Goal: Contribute content: Contribute content

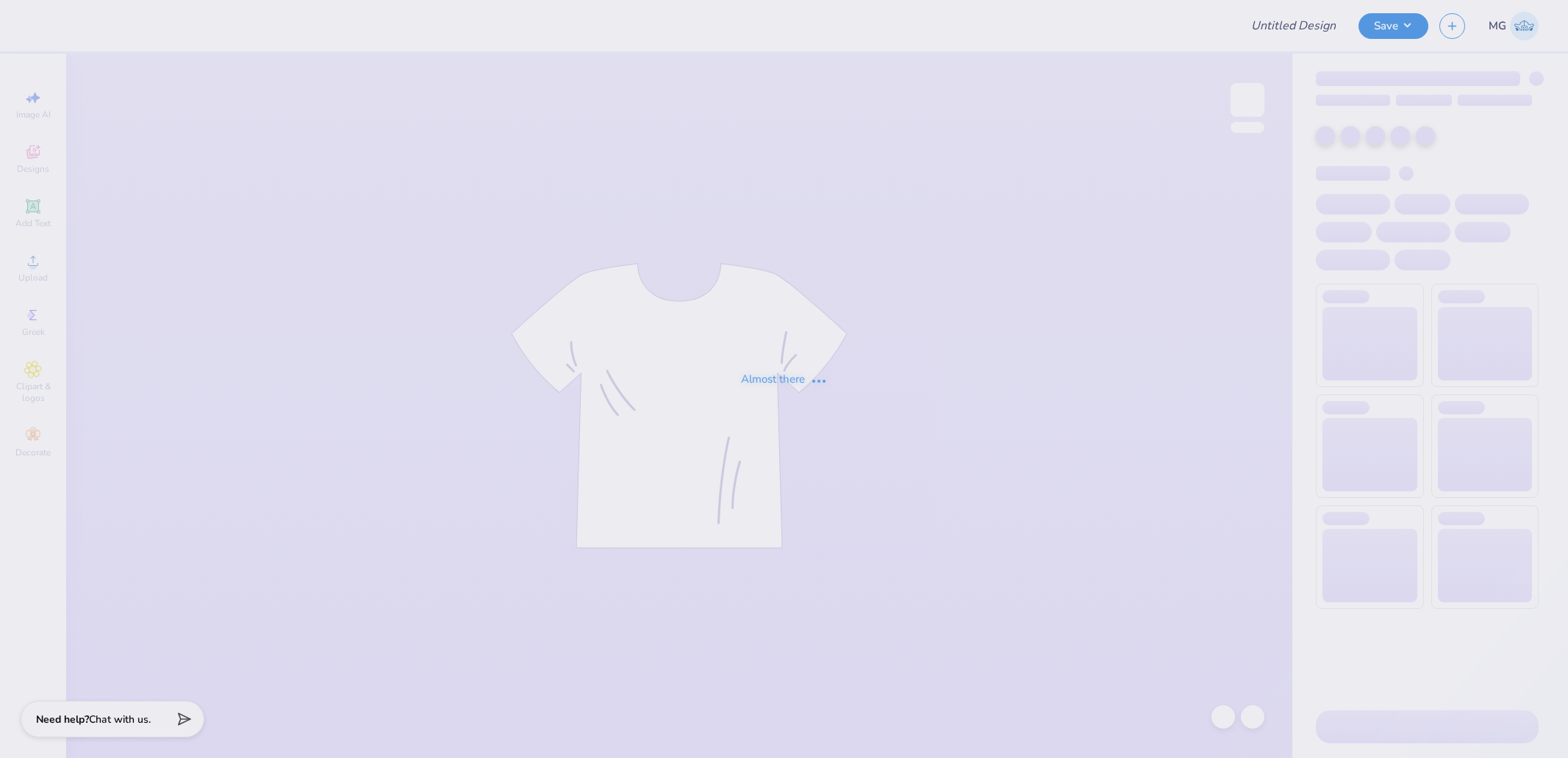
type input "vick rush ?"
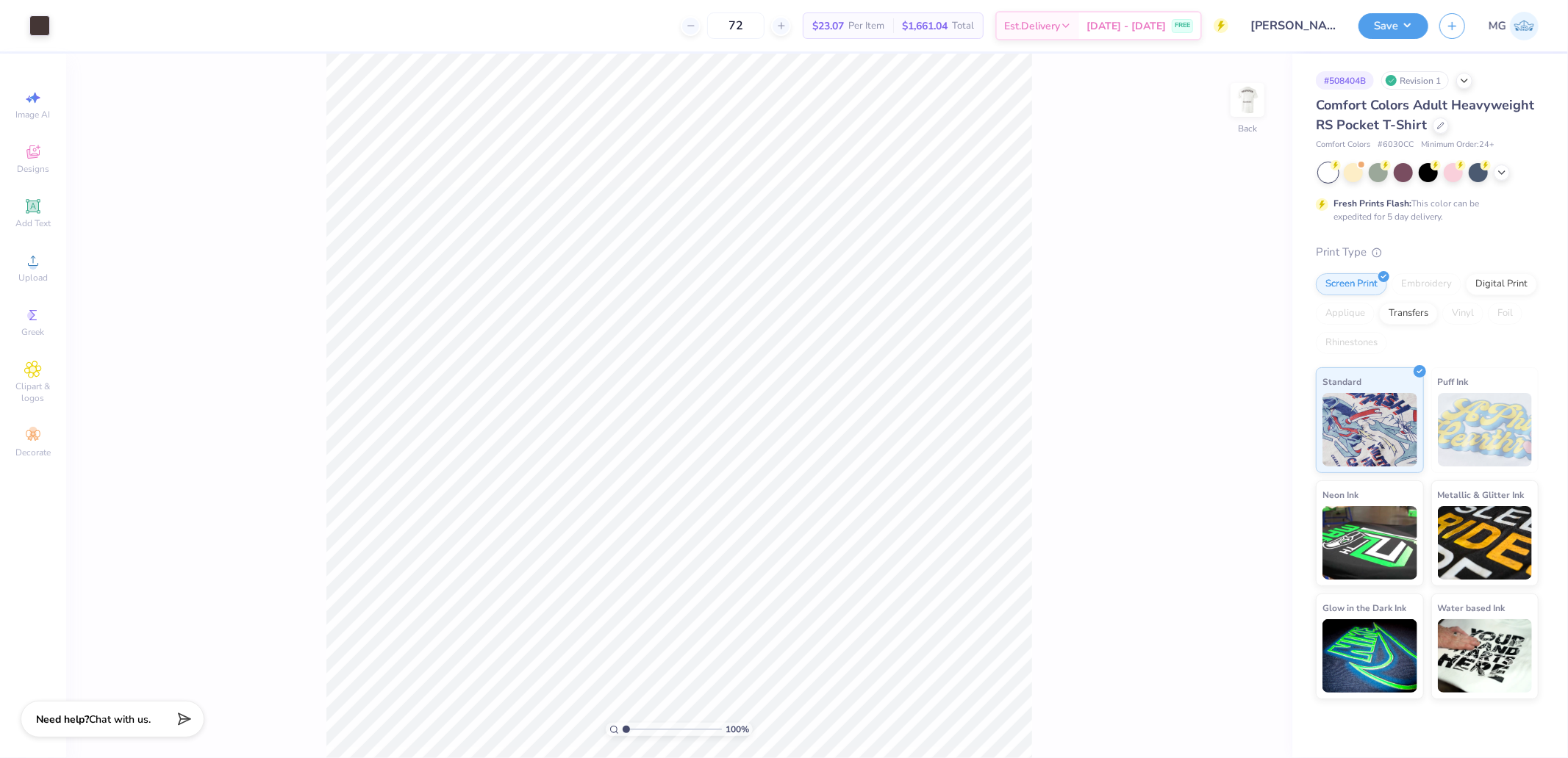
click at [1216, 119] on div "100 % Back" at bounding box center [679, 405] width 1226 height 704
click at [1243, 112] on img at bounding box center [1247, 100] width 59 height 59
click at [17, 241] on div "Image AI Designs Add Text Upload Greek Clipart & logos Decorate" at bounding box center [33, 274] width 51 height 382
click at [26, 264] on icon at bounding box center [33, 261] width 18 height 18
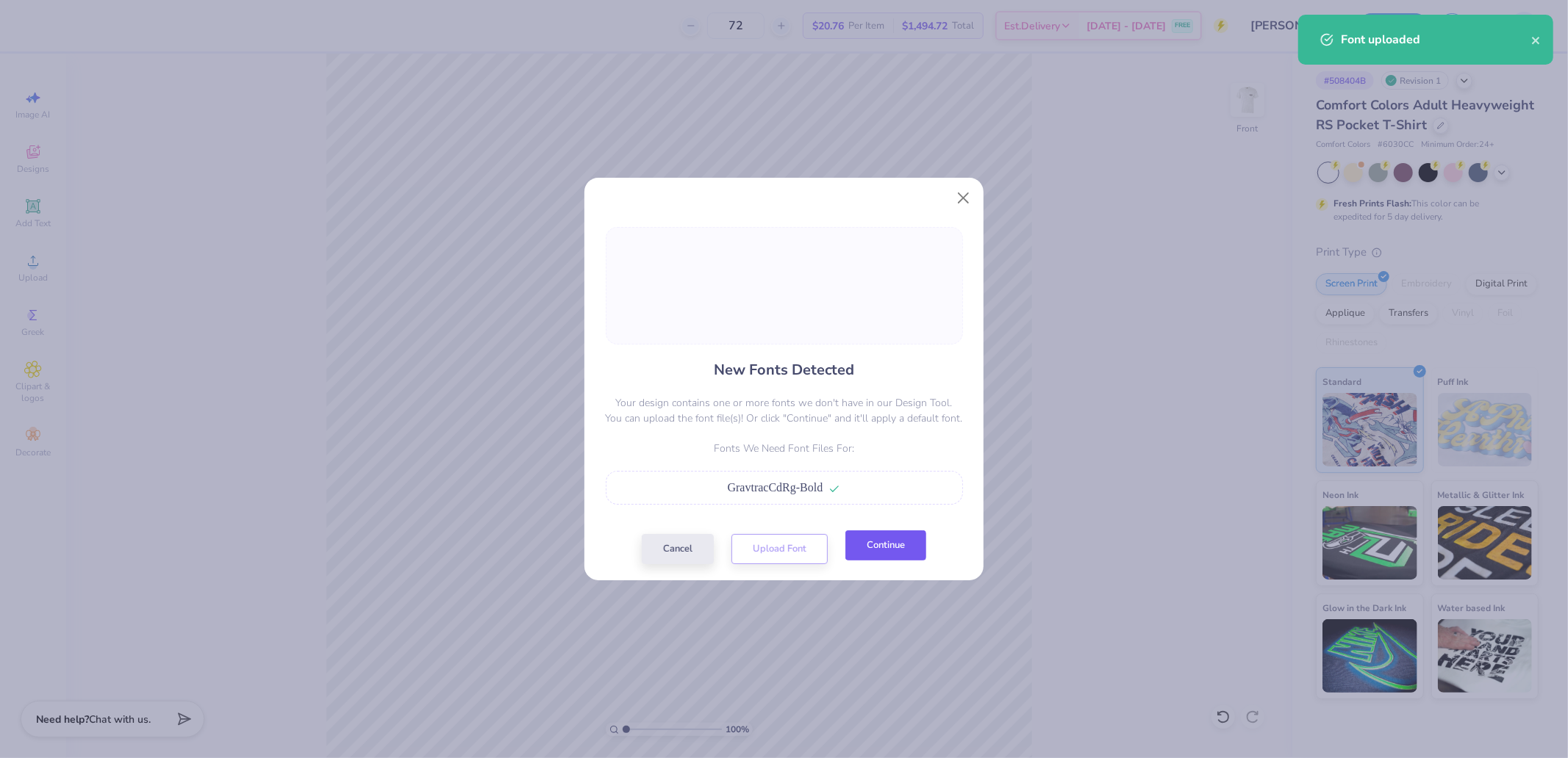
click at [886, 544] on button "Continue" at bounding box center [885, 545] width 81 height 30
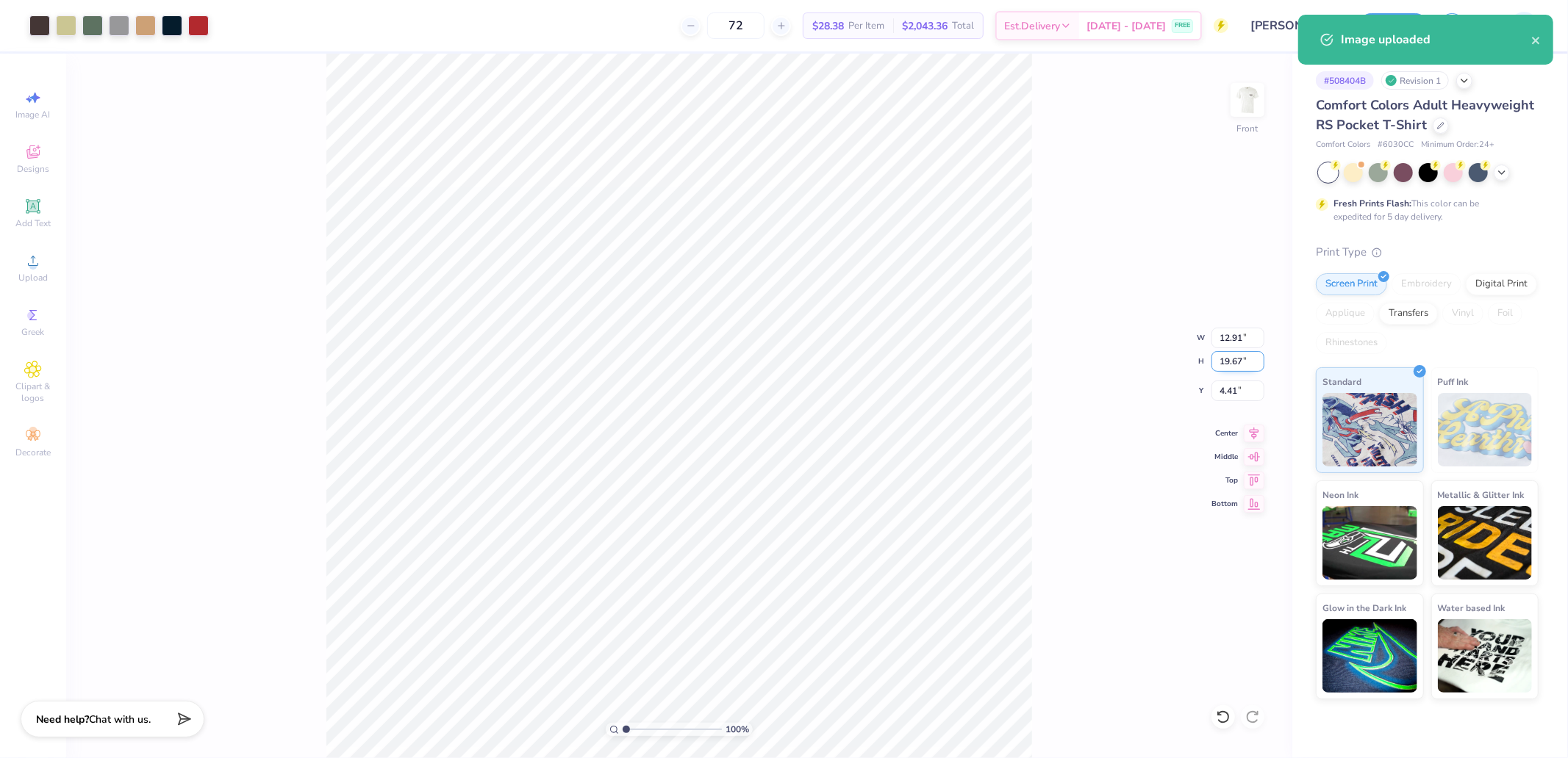
click at [1232, 365] on input "19.67" at bounding box center [1238, 361] width 53 height 21
type input "15"
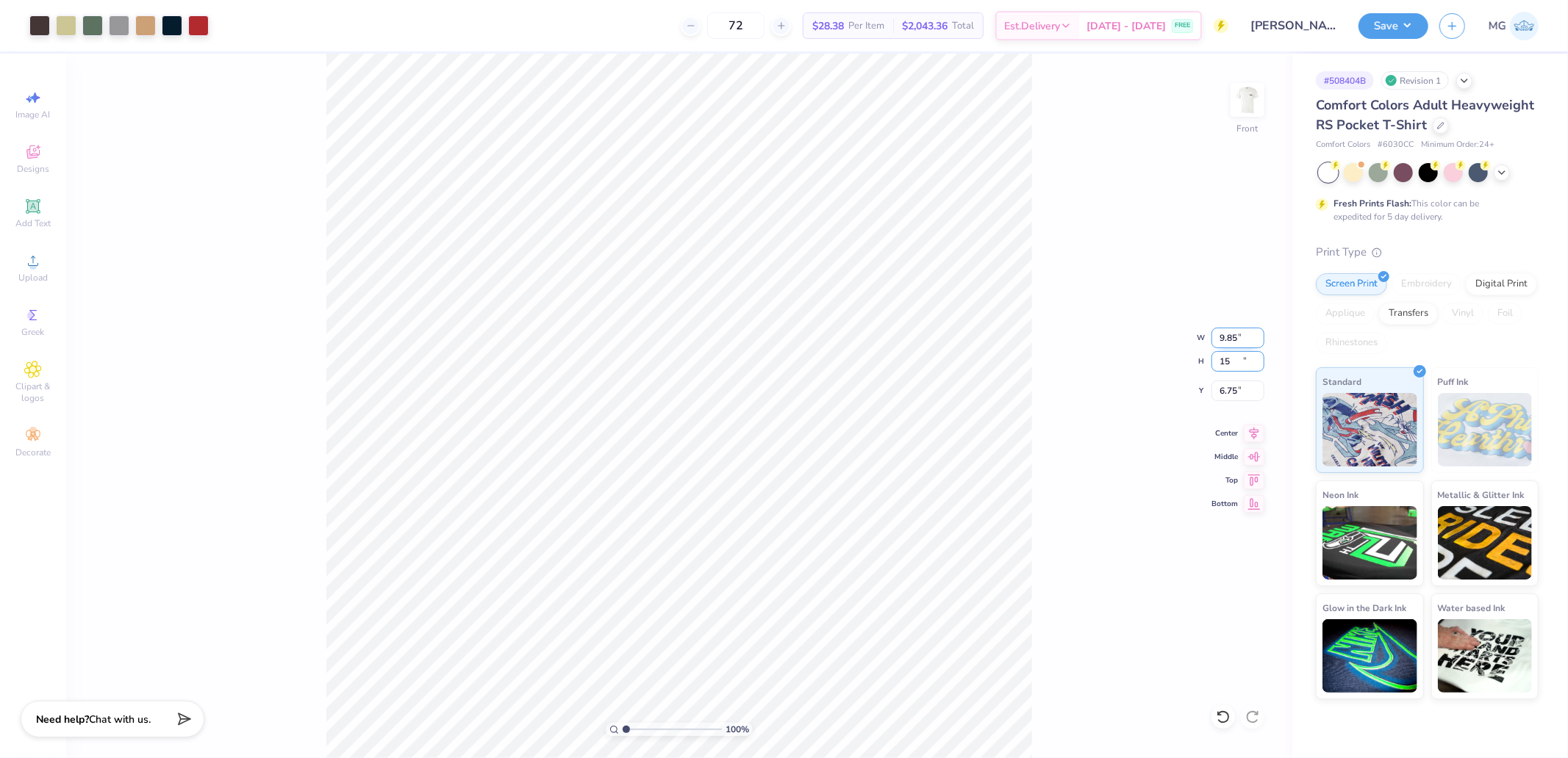
type input "9.85"
type input "15.00"
click at [1222, 399] on input "6.75" at bounding box center [1238, 391] width 53 height 21
type input "3.00"
click at [1262, 100] on img at bounding box center [1247, 100] width 59 height 59
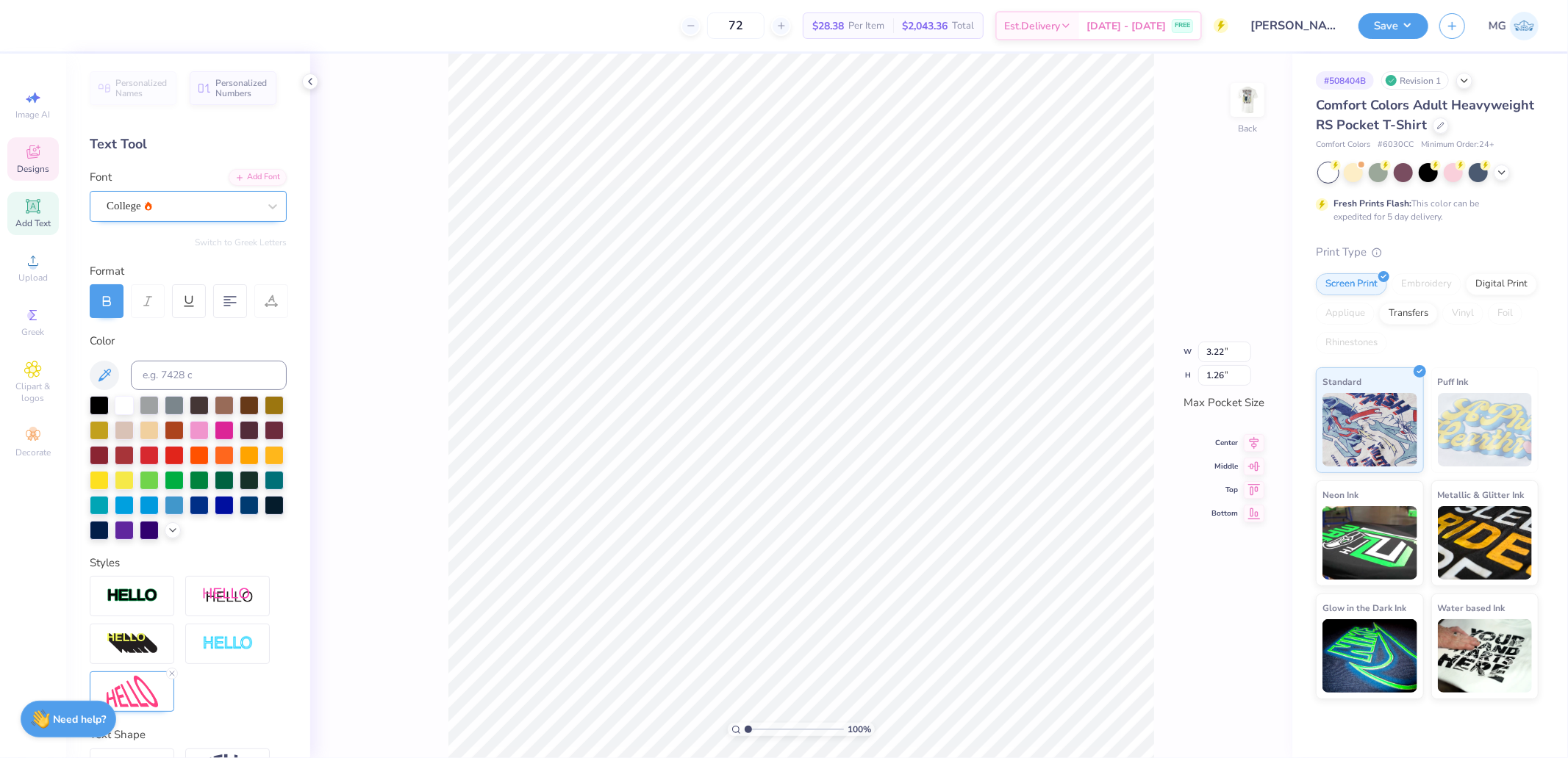
click at [174, 208] on div "College" at bounding box center [182, 206] width 154 height 23
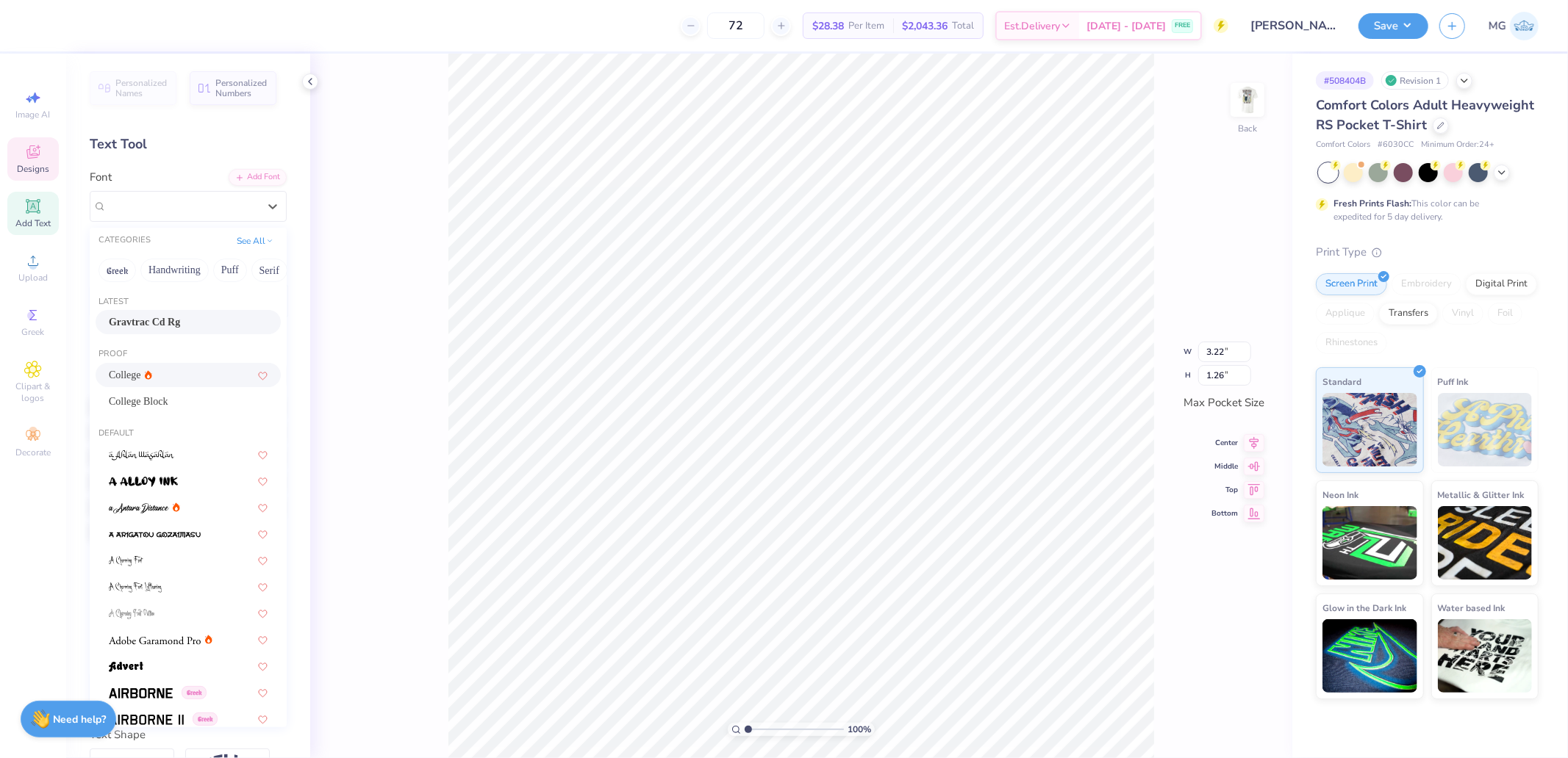
click at [148, 326] on span "Gravtrac Cd Rg" at bounding box center [144, 322] width 71 height 15
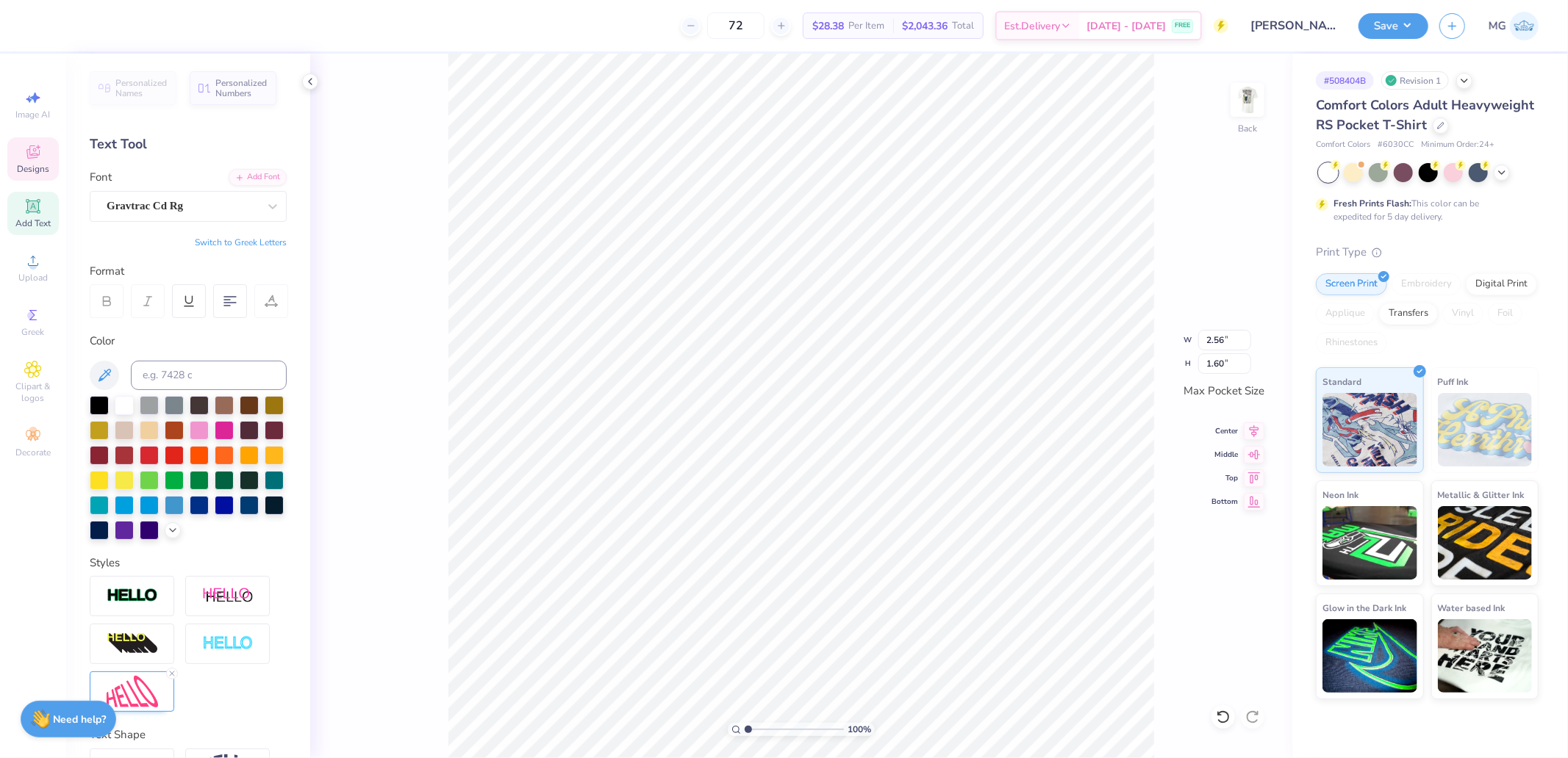
type input "2.56"
type input "1.60"
click at [1221, 340] on input "2.56" at bounding box center [1224, 340] width 53 height 21
type input "3.00"
type input "1.88"
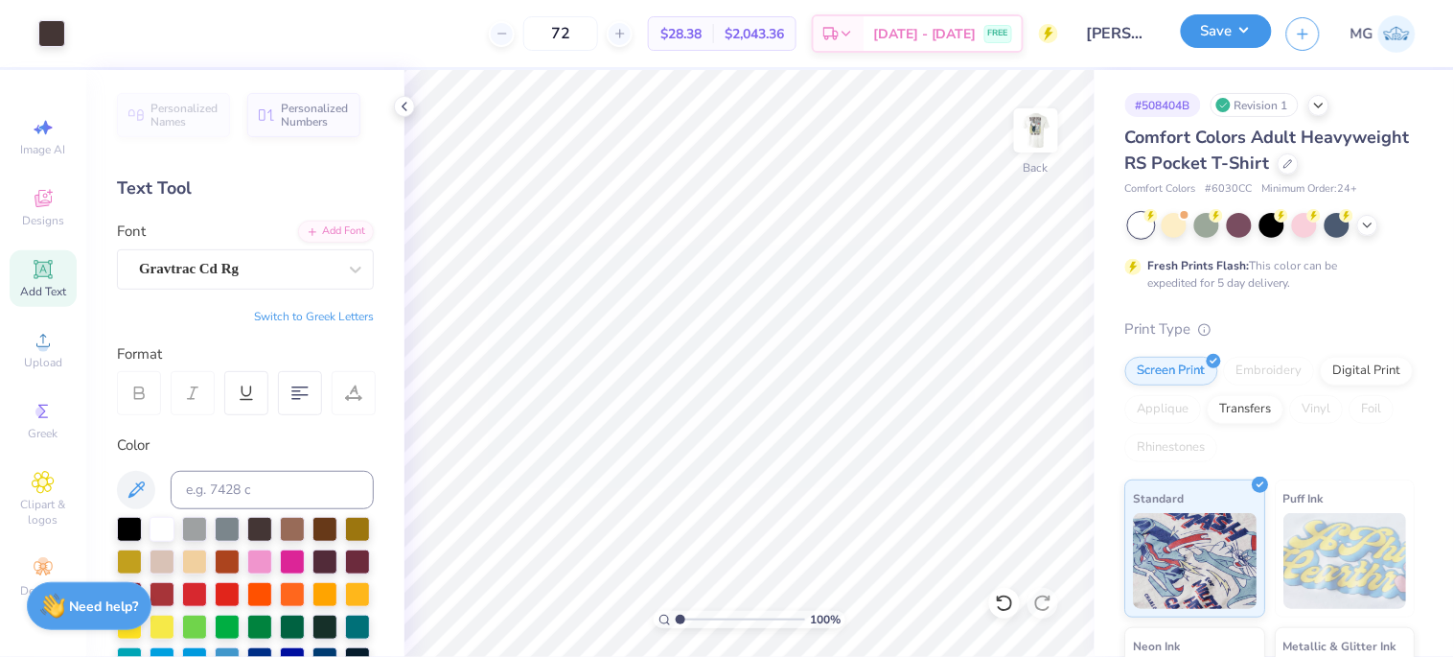
click at [1218, 39] on button "Save" at bounding box center [1226, 31] width 91 height 34
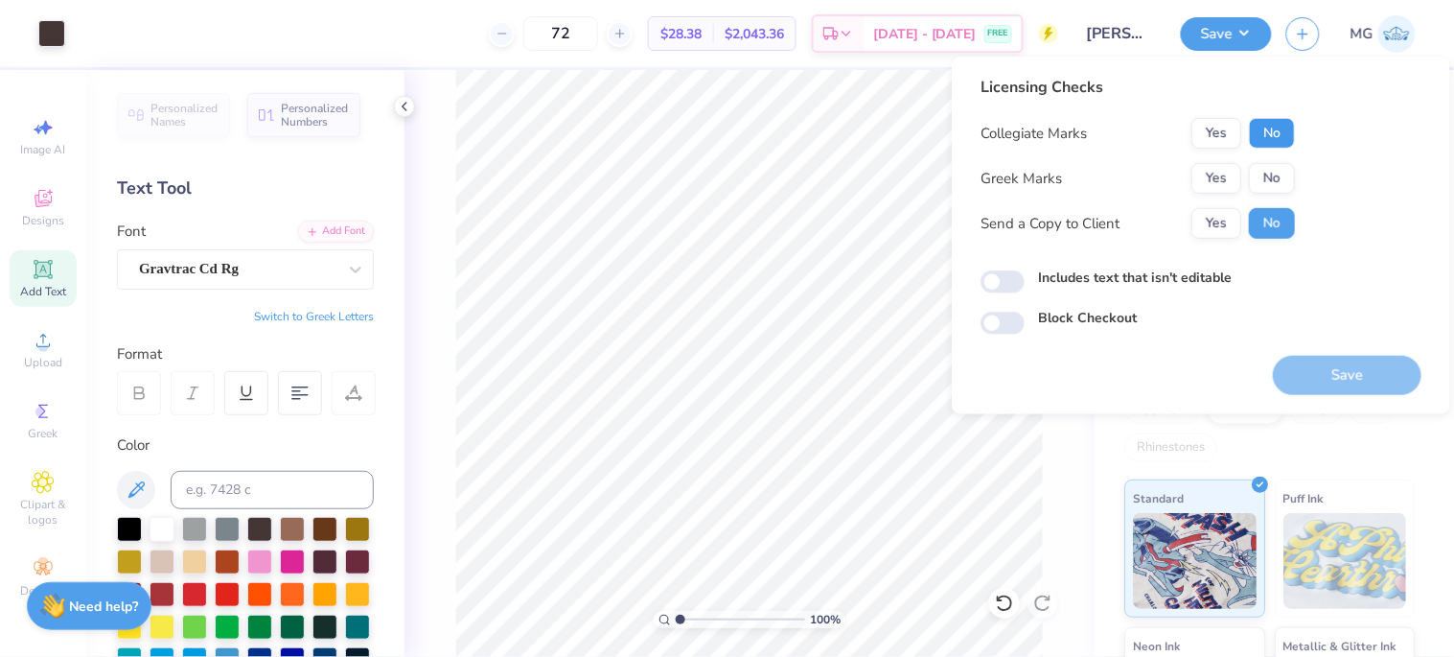
click at [1249, 131] on button "No" at bounding box center [1272, 133] width 46 height 31
click at [1211, 174] on button "Yes" at bounding box center [1217, 178] width 50 height 31
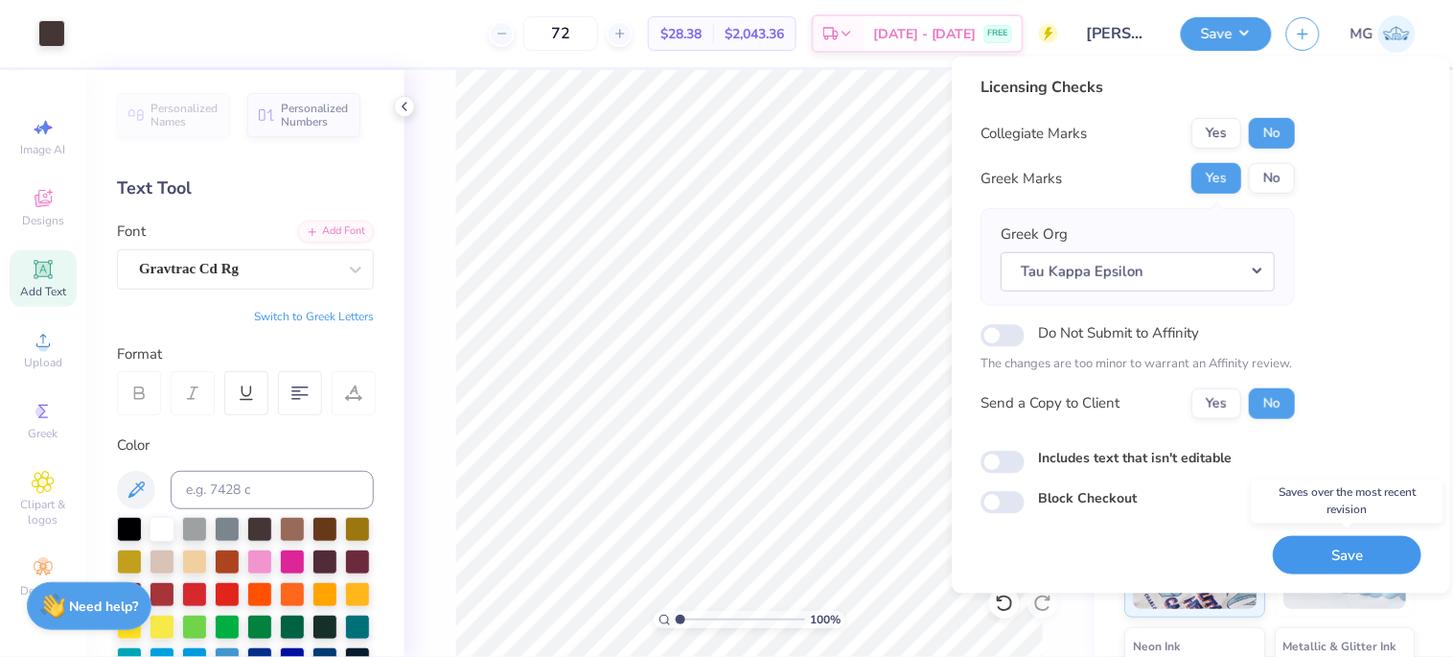
click at [1349, 550] on button "Save" at bounding box center [1347, 554] width 149 height 39
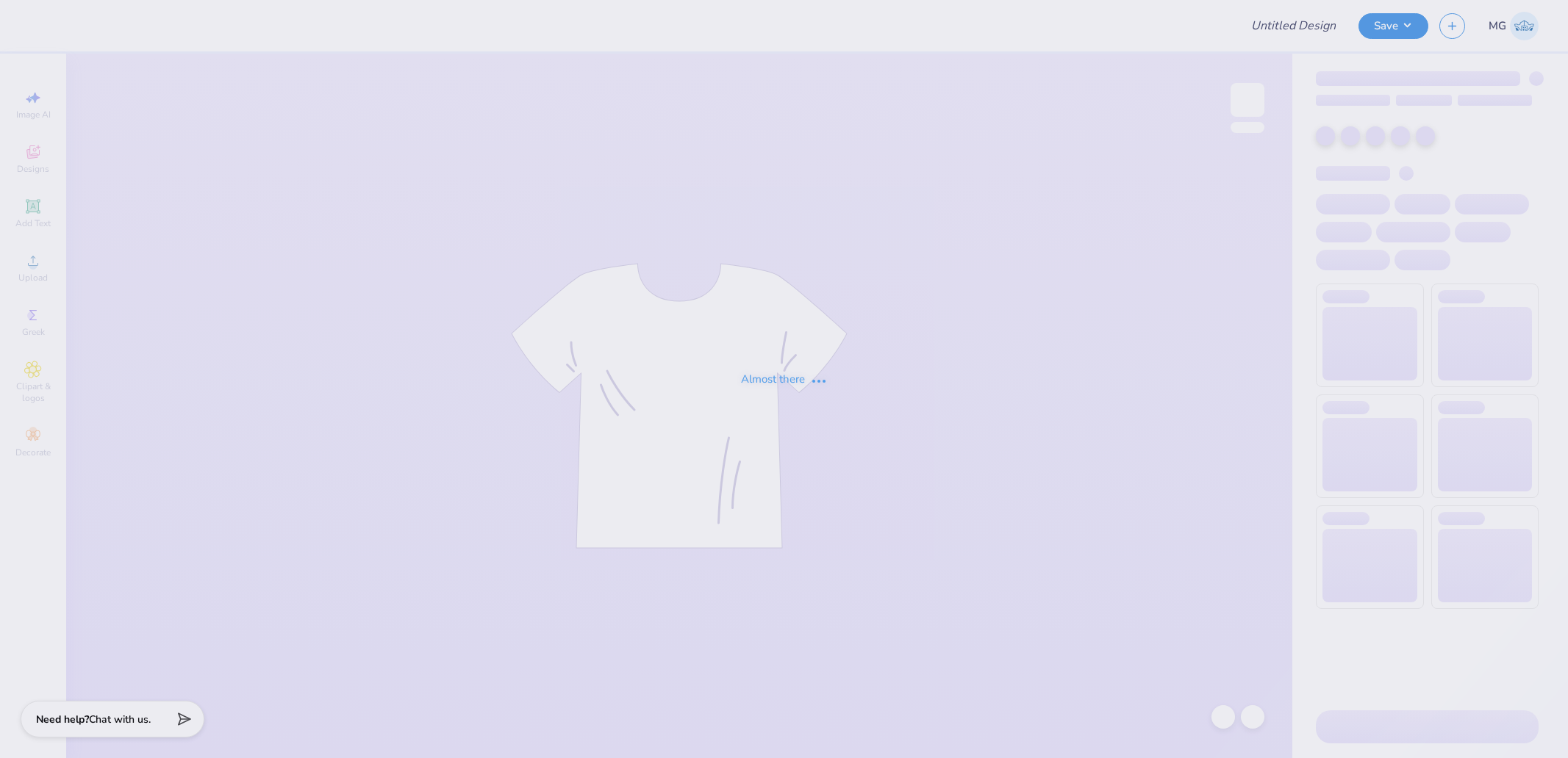
type input "Winter set"
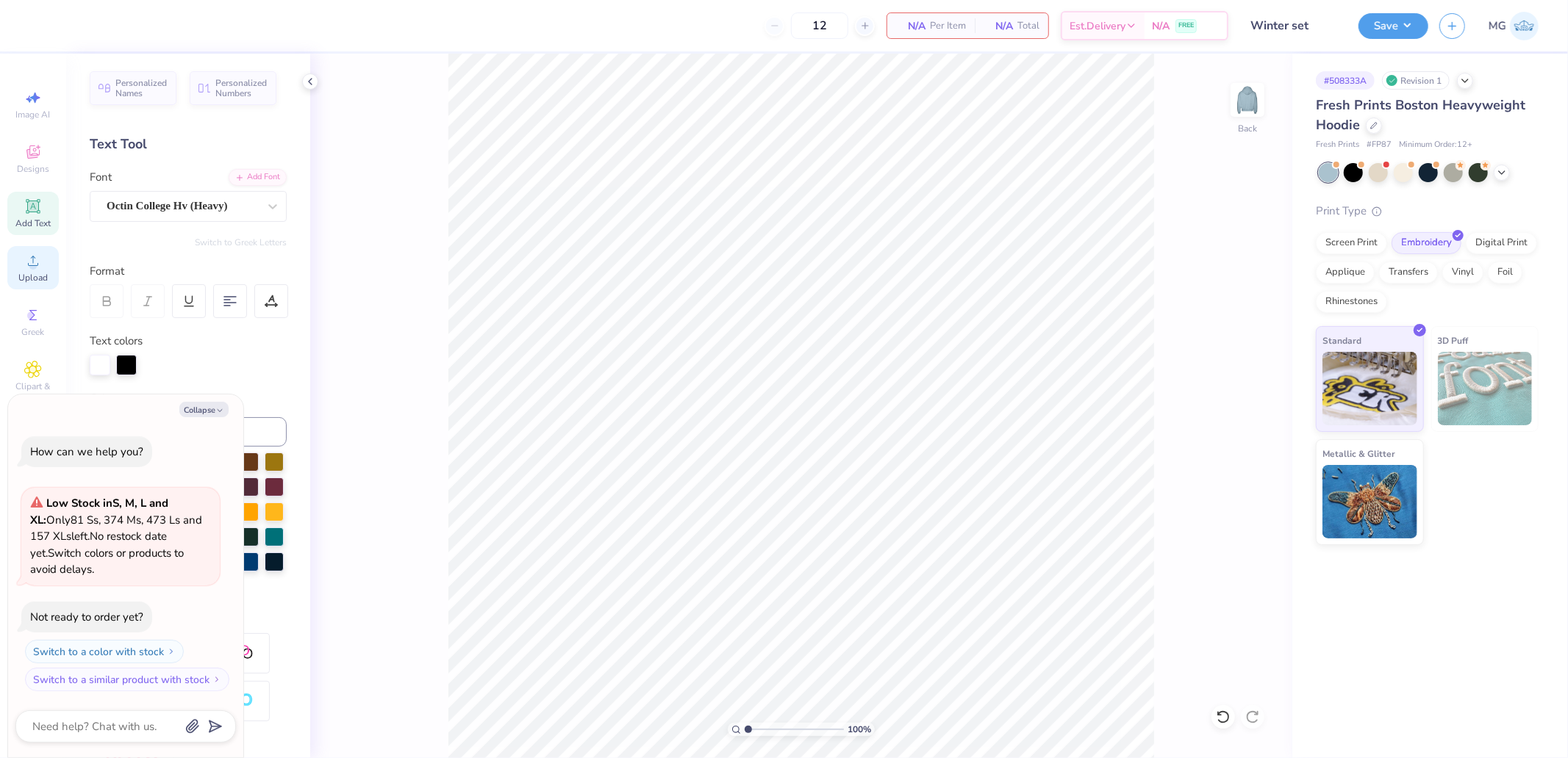
click at [38, 265] on icon at bounding box center [33, 261] width 18 height 18
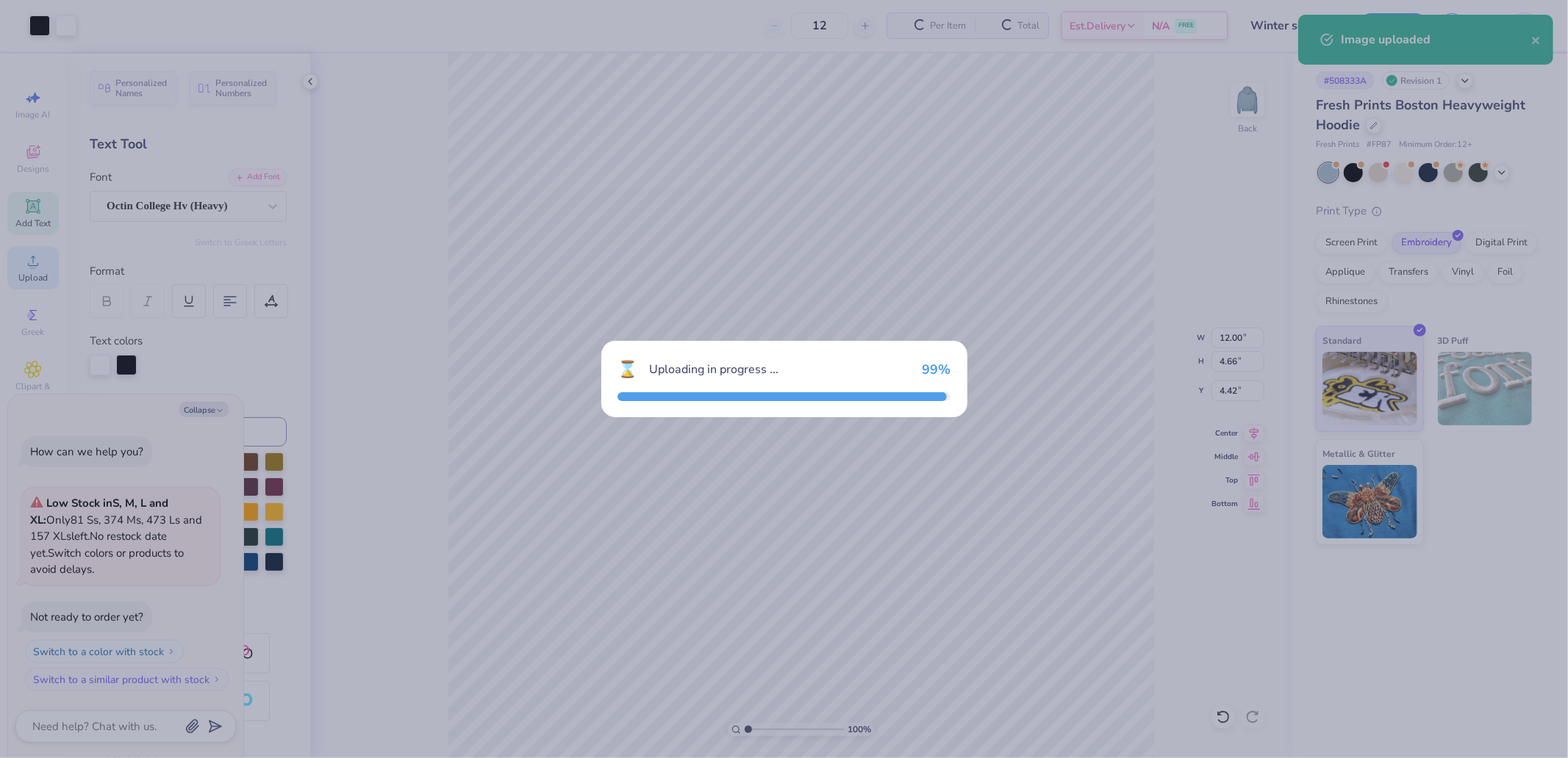
type textarea "x"
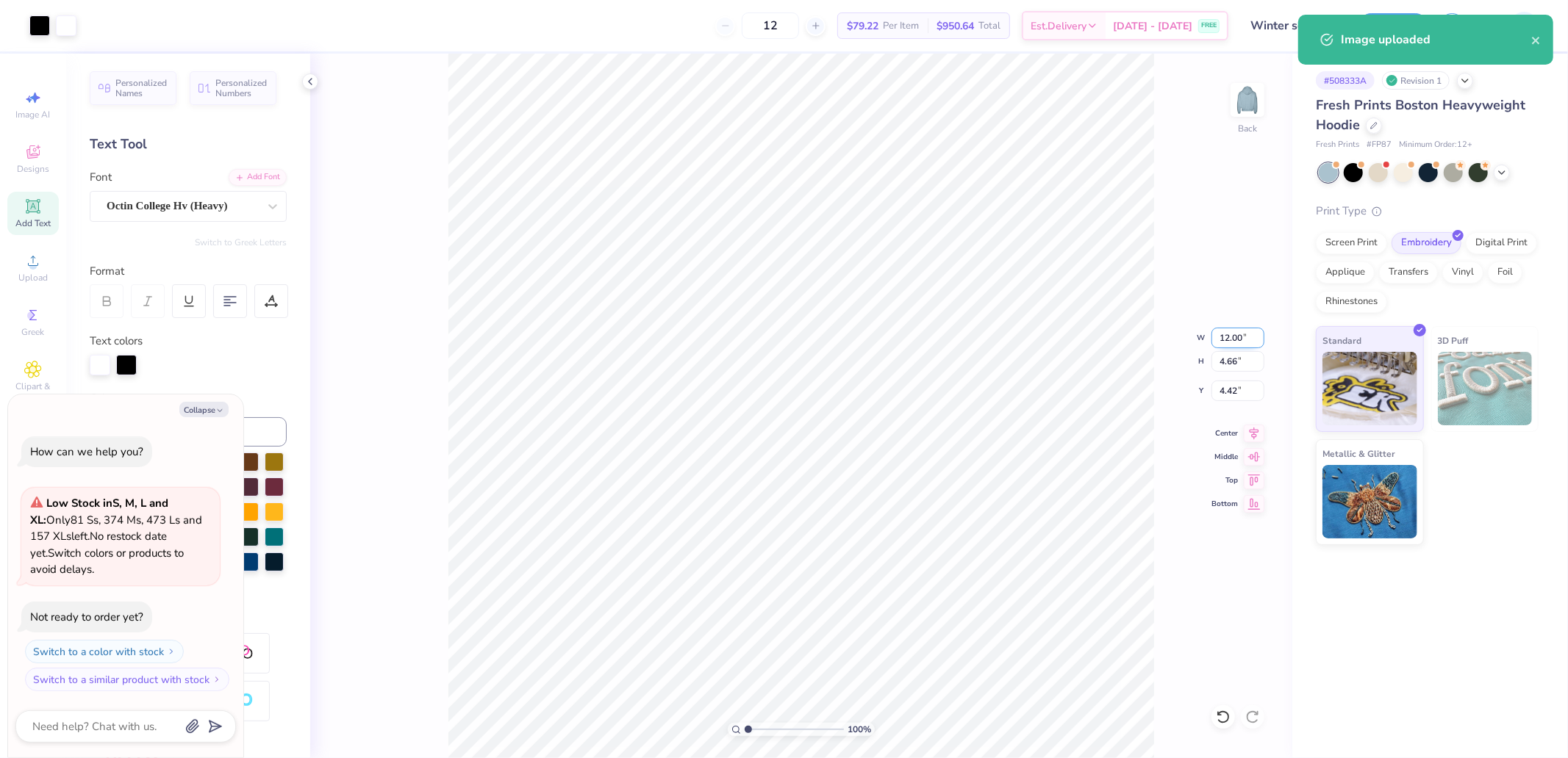
click at [1254, 330] on input "12.00" at bounding box center [1238, 338] width 53 height 21
type input "10"
type textarea "x"
type input "10.00"
type input "3.89"
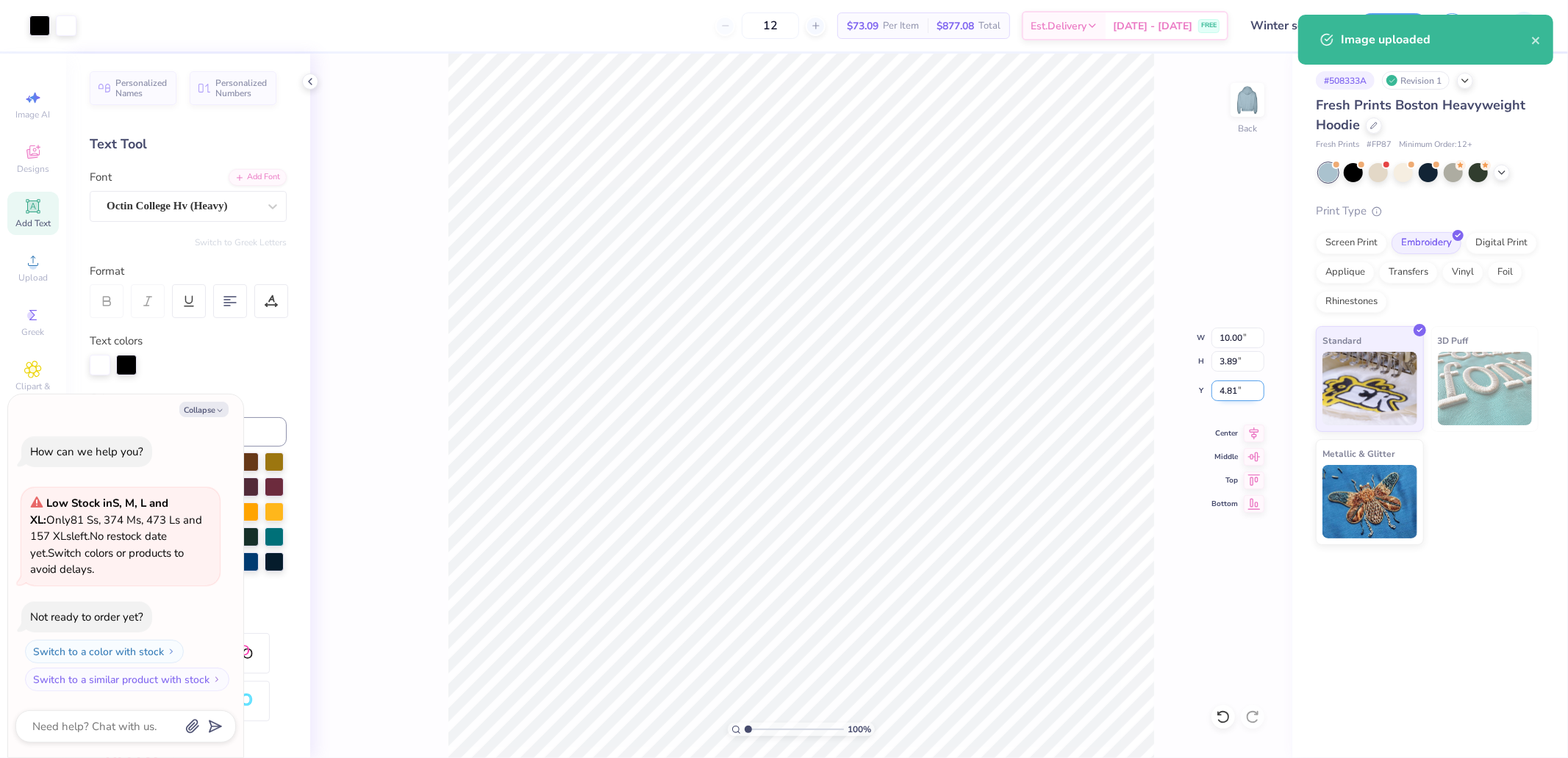
click at [1238, 395] on input "4.81" at bounding box center [1238, 391] width 53 height 21
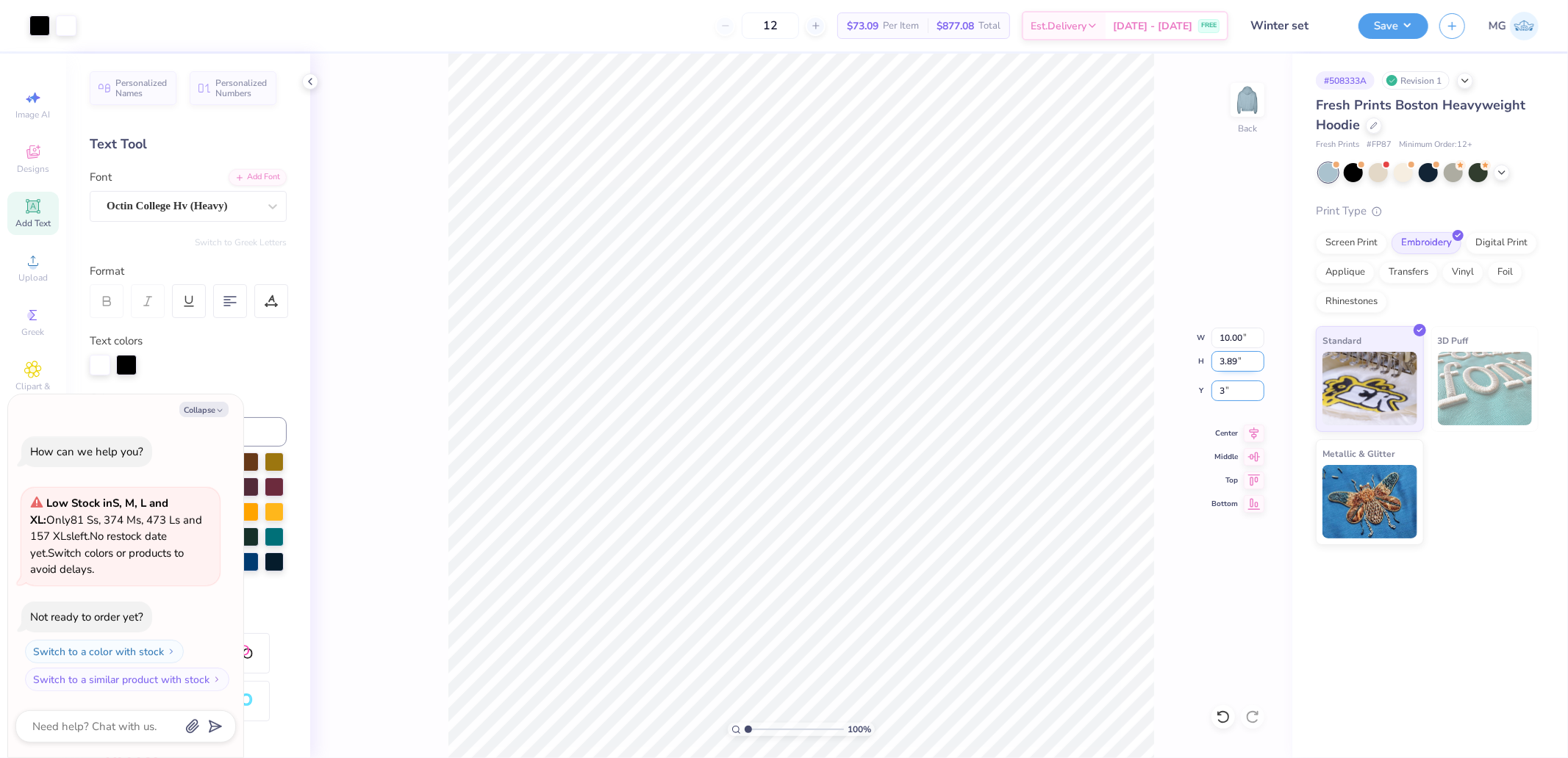
type input "3"
type textarea "x"
type input "3.00"
click at [1398, 19] on button "Save" at bounding box center [1393, 24] width 70 height 26
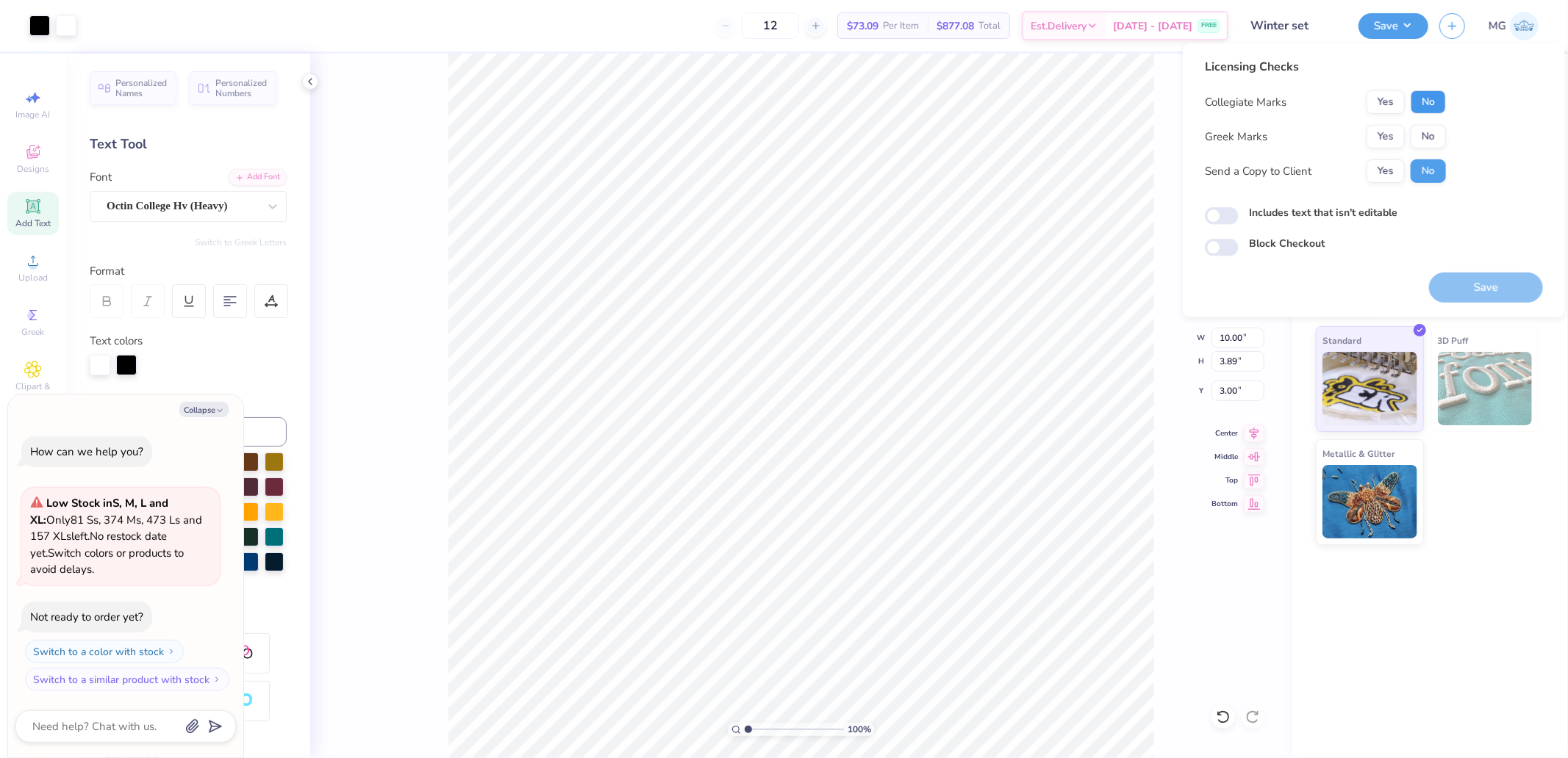
click at [1420, 105] on button "No" at bounding box center [1428, 102] width 35 height 24
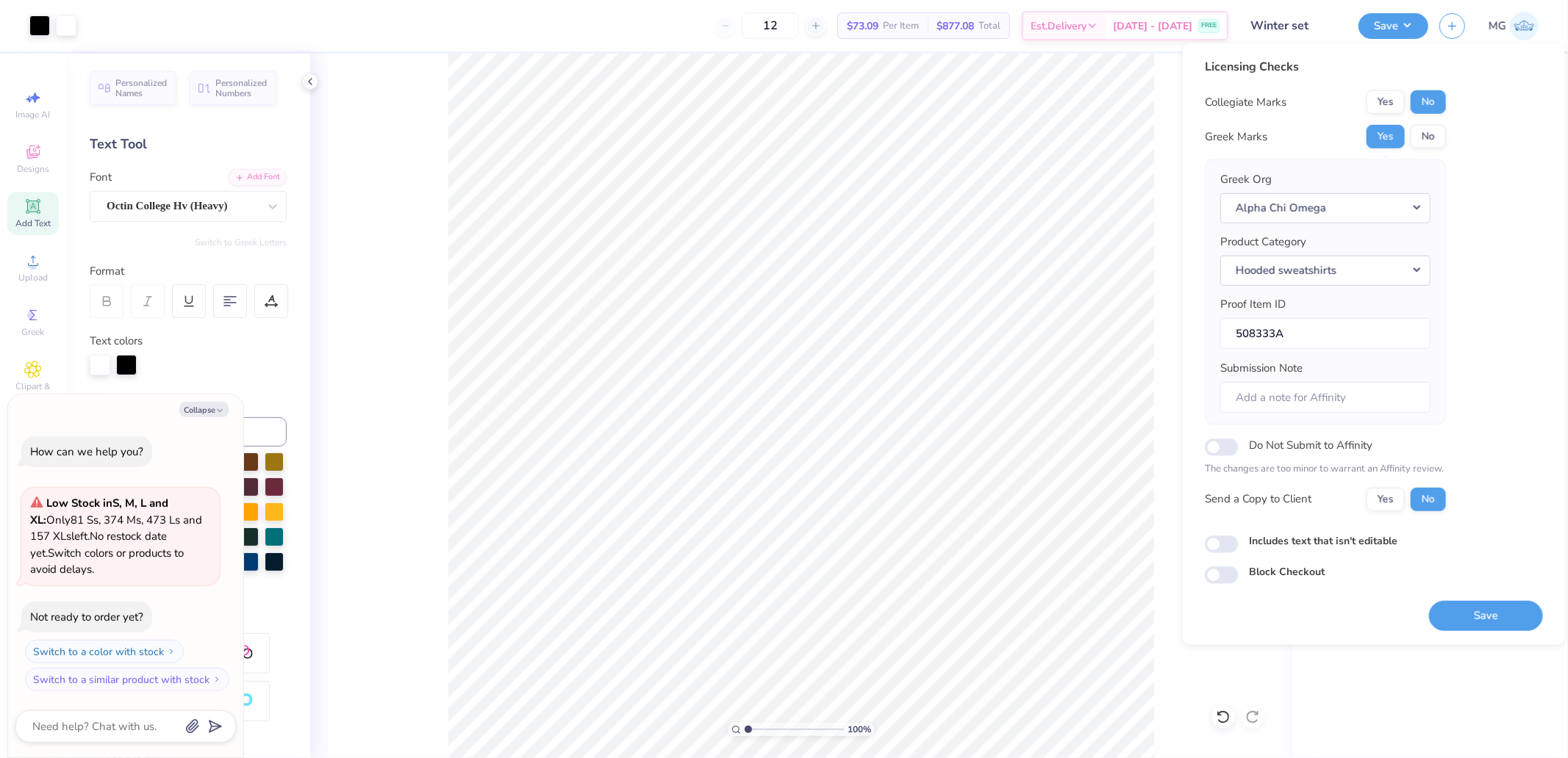
click at [1482, 614] on button "Save" at bounding box center [1486, 615] width 114 height 30
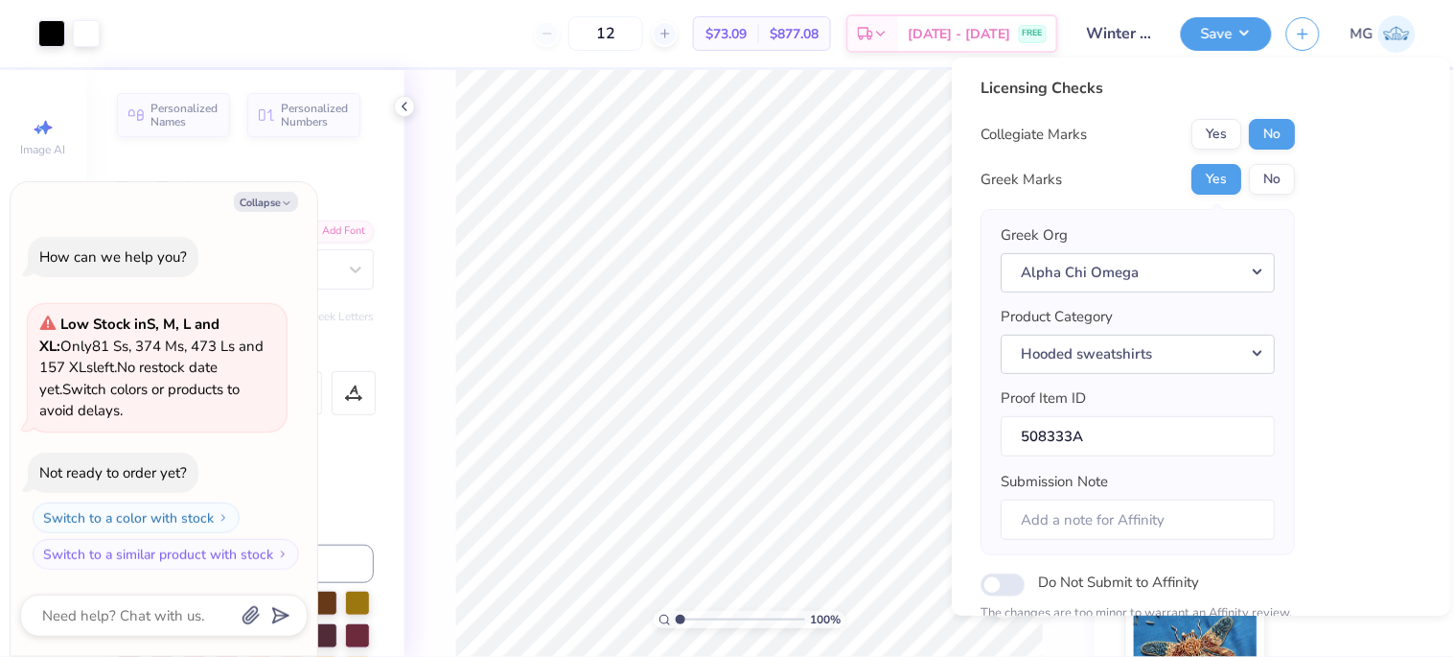
type textarea "x"
